Goal: Task Accomplishment & Management: Use online tool/utility

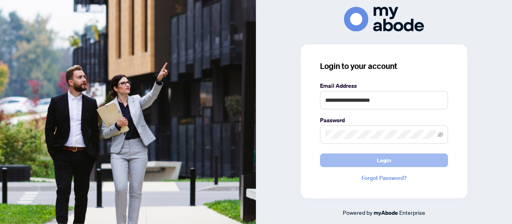
click at [391, 162] on span "Login" at bounding box center [384, 160] width 14 height 13
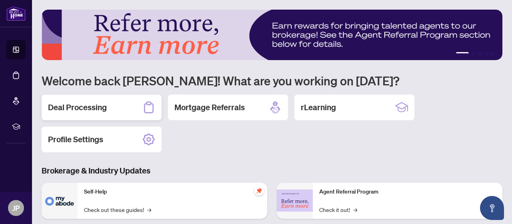
click at [122, 114] on div "Deal Processing" at bounding box center [102, 107] width 120 height 26
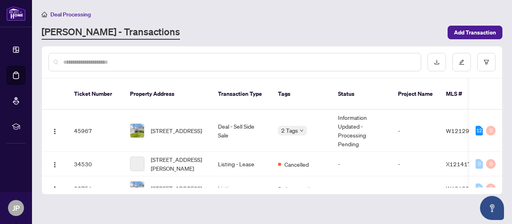
click at [201, 126] on span "[STREET_ADDRESS]" at bounding box center [176, 130] width 51 height 9
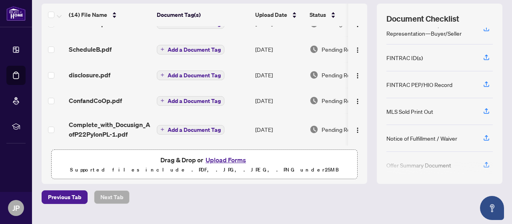
scroll to position [104, 0]
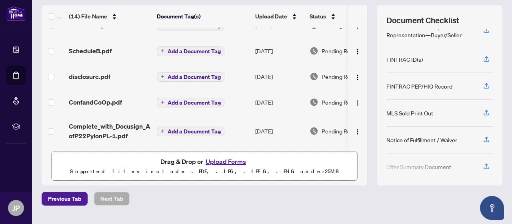
click at [235, 161] on button "Upload Forms" at bounding box center [225, 161] width 45 height 10
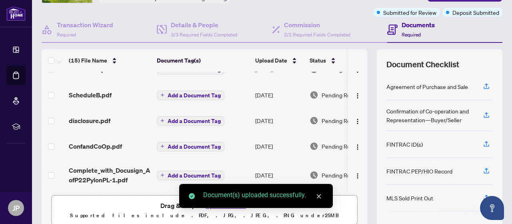
scroll to position [0, 0]
